Goal: Task Accomplishment & Management: Complete application form

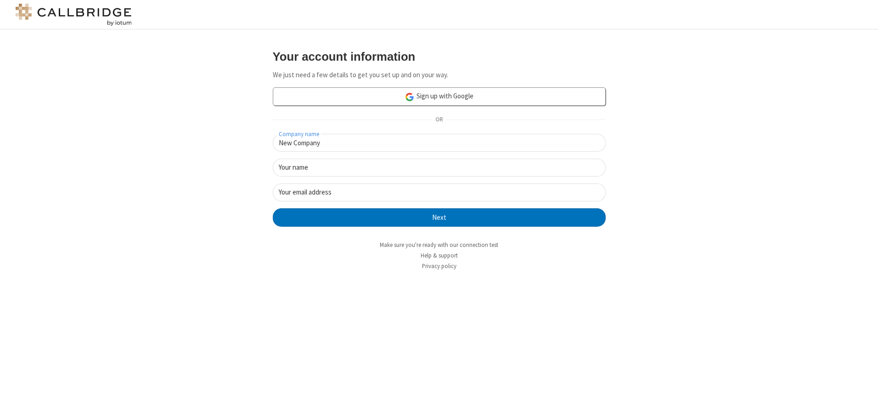
type input "New Company"
type input "New User"
type input "[EMAIL_ADDRESS][DOMAIN_NAME]"
click button "Next" at bounding box center [439, 217] width 333 height 18
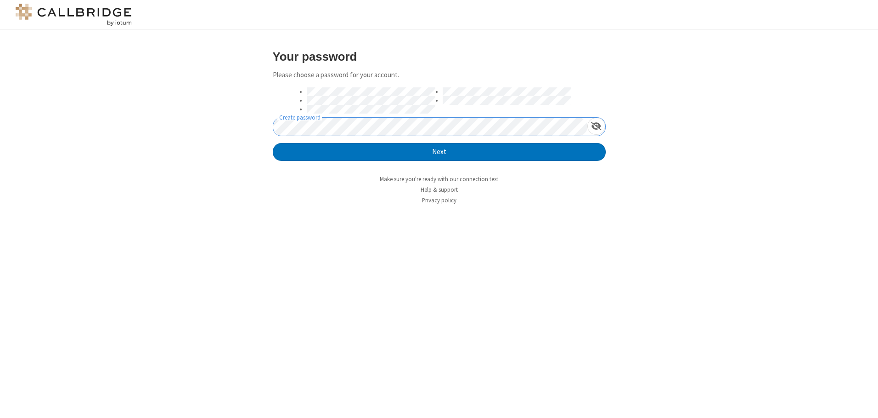
click at [273, 143] on button "Next" at bounding box center [439, 152] width 333 height 18
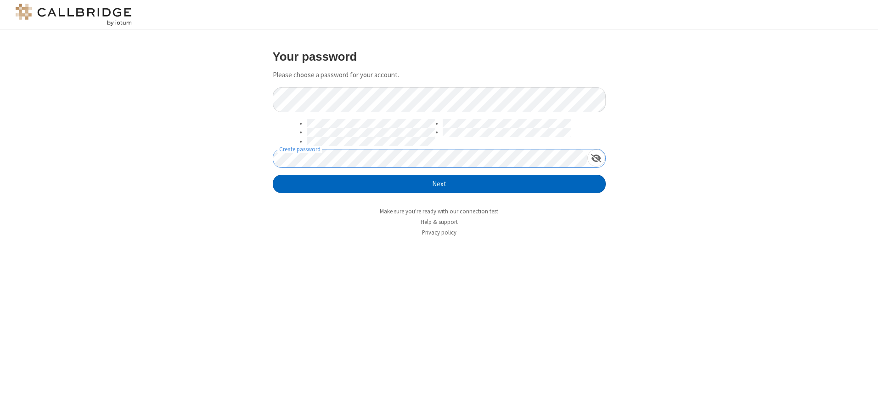
click at [439, 184] on button "Next" at bounding box center [439, 184] width 333 height 18
